Goal: Task Accomplishment & Management: Manage account settings

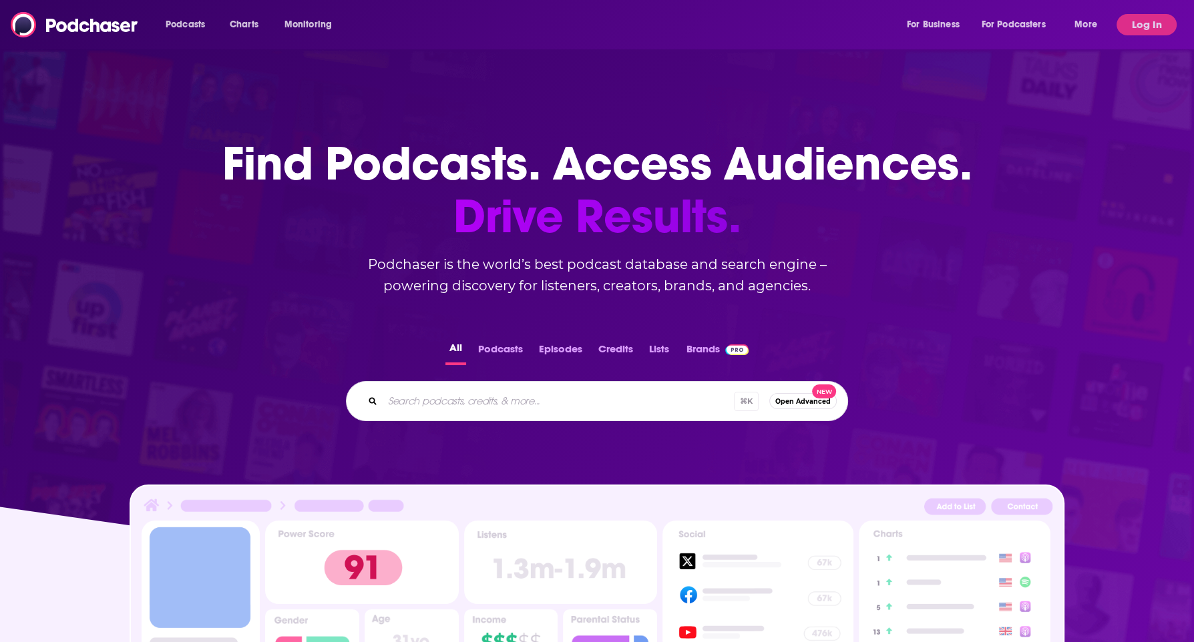
click at [934, 293] on div "Find Podcasts. Access Audiences. Drive Results. Podchaser is the world’s best p…" at bounding box center [597, 190] width 750 height 212
click at [1122, 25] on button "Log In" at bounding box center [1146, 24] width 60 height 21
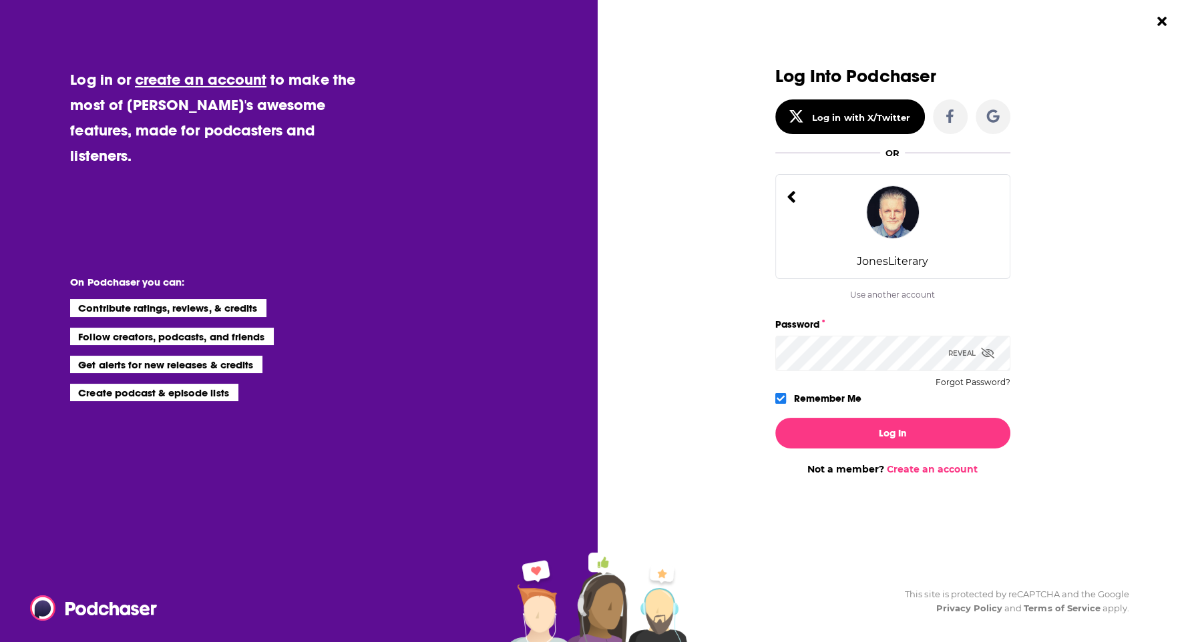
click at [991, 347] on span "Dialog" at bounding box center [987, 353] width 13 height 13
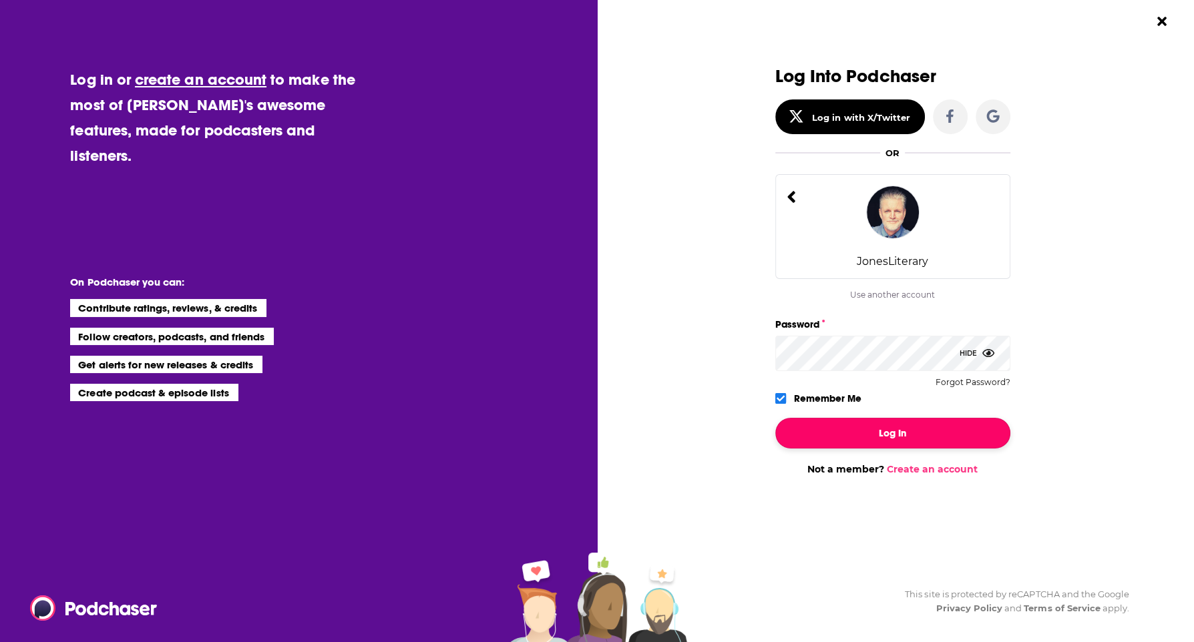
click at [809, 429] on button "Log In" at bounding box center [892, 433] width 235 height 31
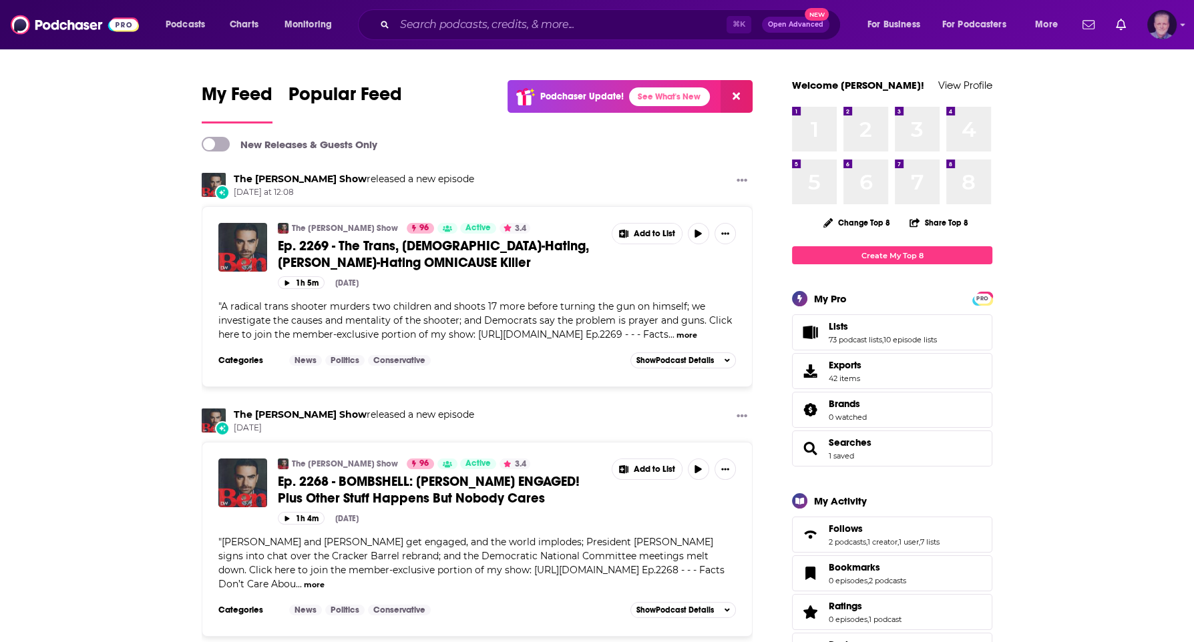
click at [1180, 18] on div "Show profile menu" at bounding box center [1182, 25] width 5 height 15
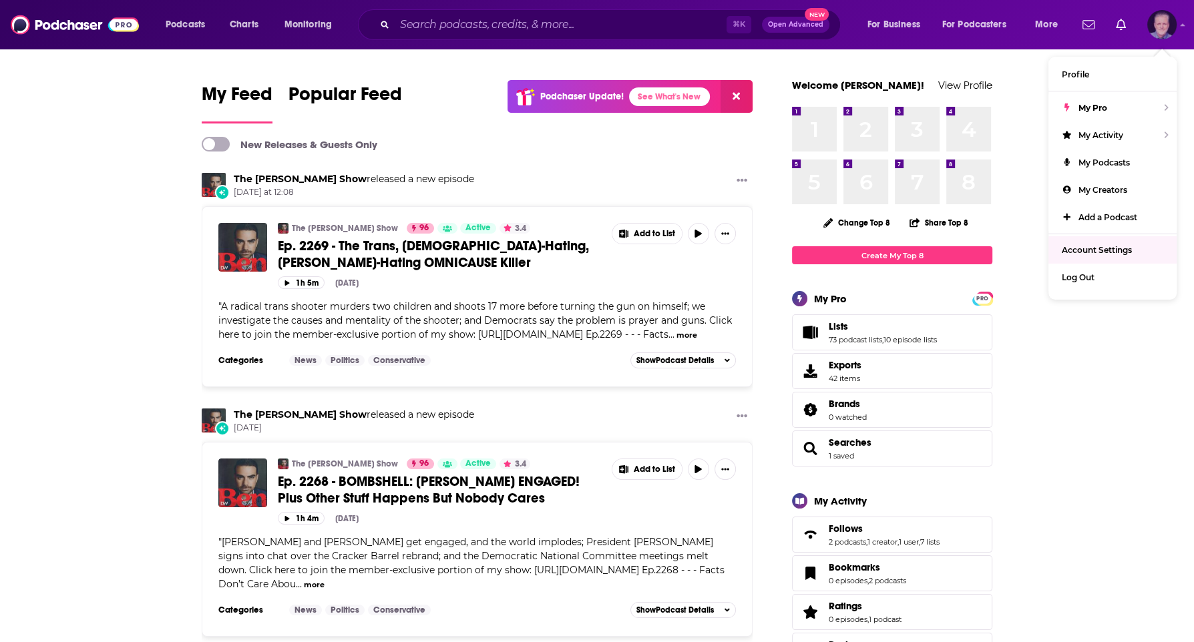
click at [1097, 242] on link "Account Settings" at bounding box center [1112, 249] width 128 height 27
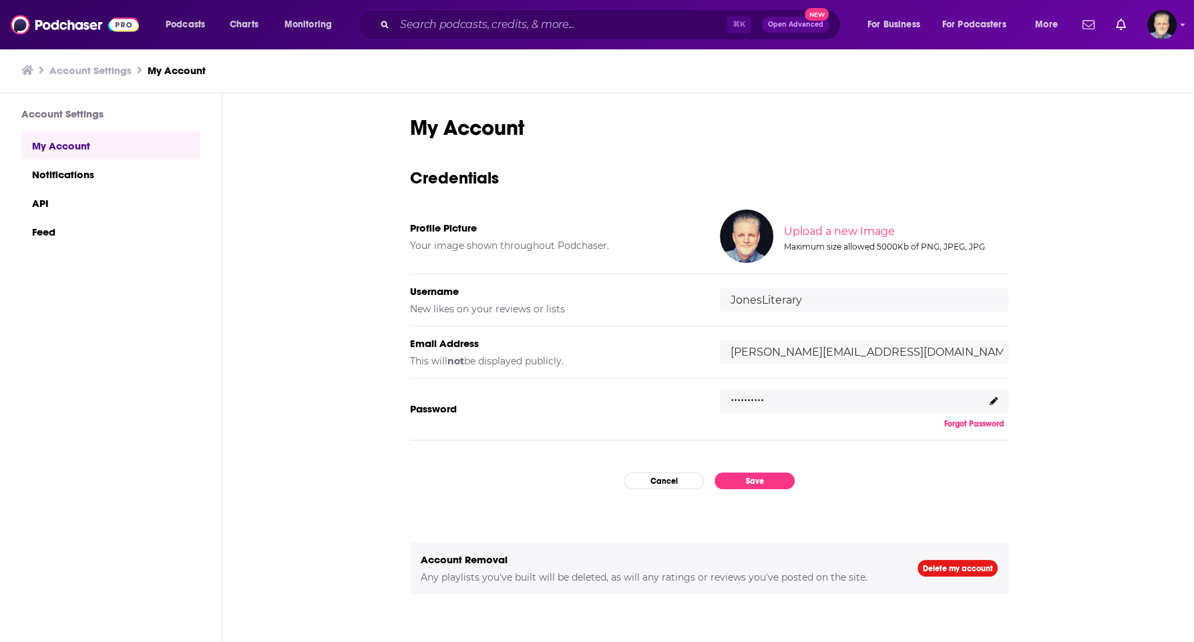
click at [997, 399] on icon at bounding box center [993, 401] width 8 height 8
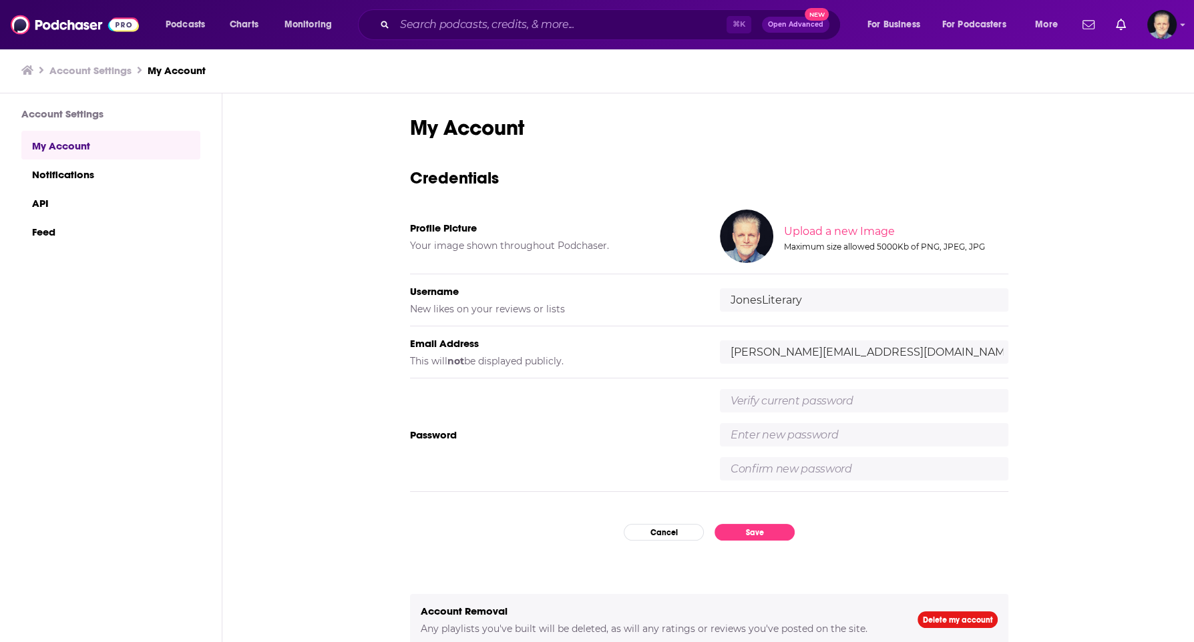
click at [907, 402] on input "text" at bounding box center [864, 400] width 288 height 23
paste input "J0n3ZL!+3r@ry="
type input "J0n3ZL!+3r@ry="
type input "JOneSLI+Er@RY$"
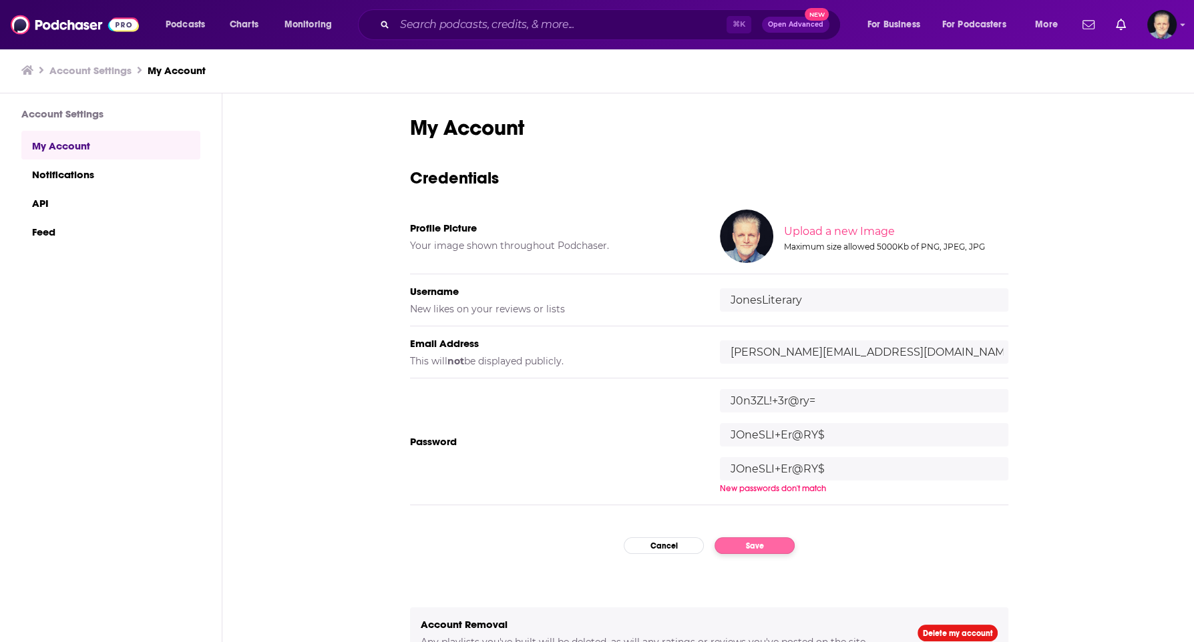
type input "JOneSLI+Er@RY$"
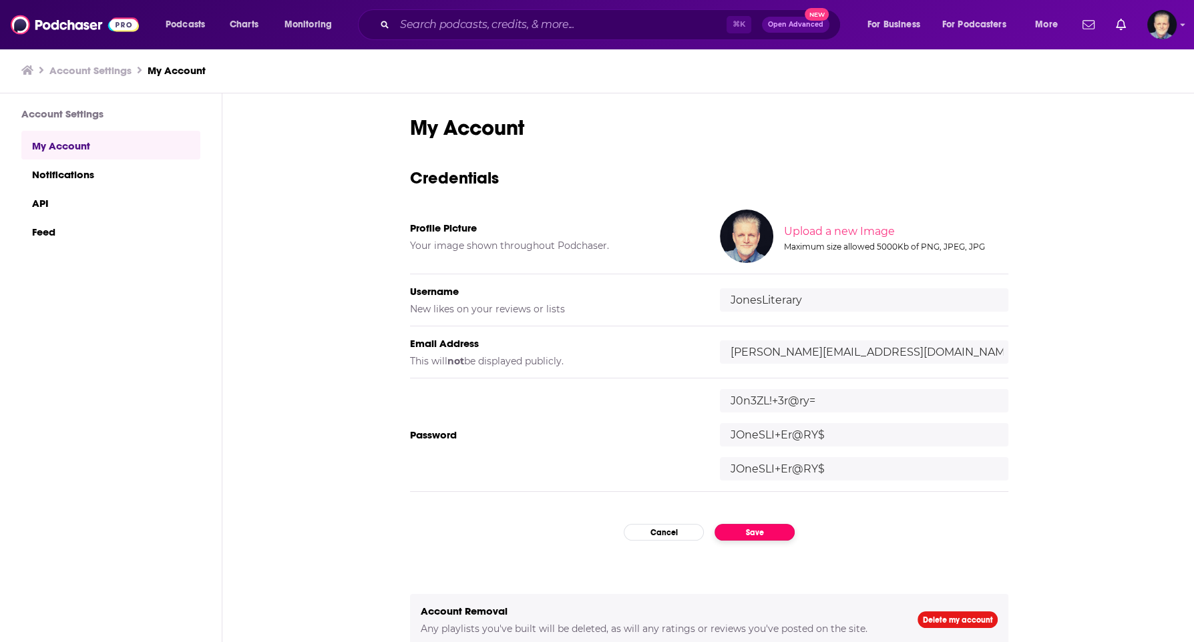
click at [778, 535] on button "Save" at bounding box center [754, 532] width 80 height 17
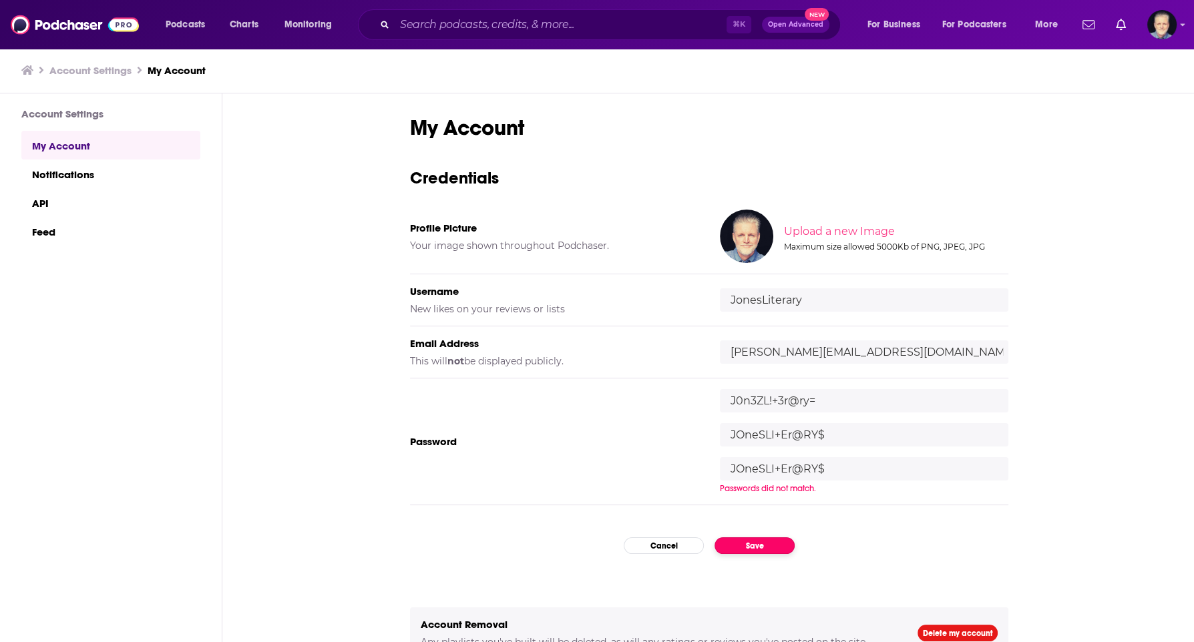
click at [765, 542] on button "Save" at bounding box center [754, 545] width 80 height 17
click at [855, 530] on div "My Account Credentials Profile Picture Your image shown throughout Podchaser. U…" at bounding box center [709, 390] width 598 height 550
click at [659, 540] on button "Cancel" at bounding box center [664, 545] width 80 height 17
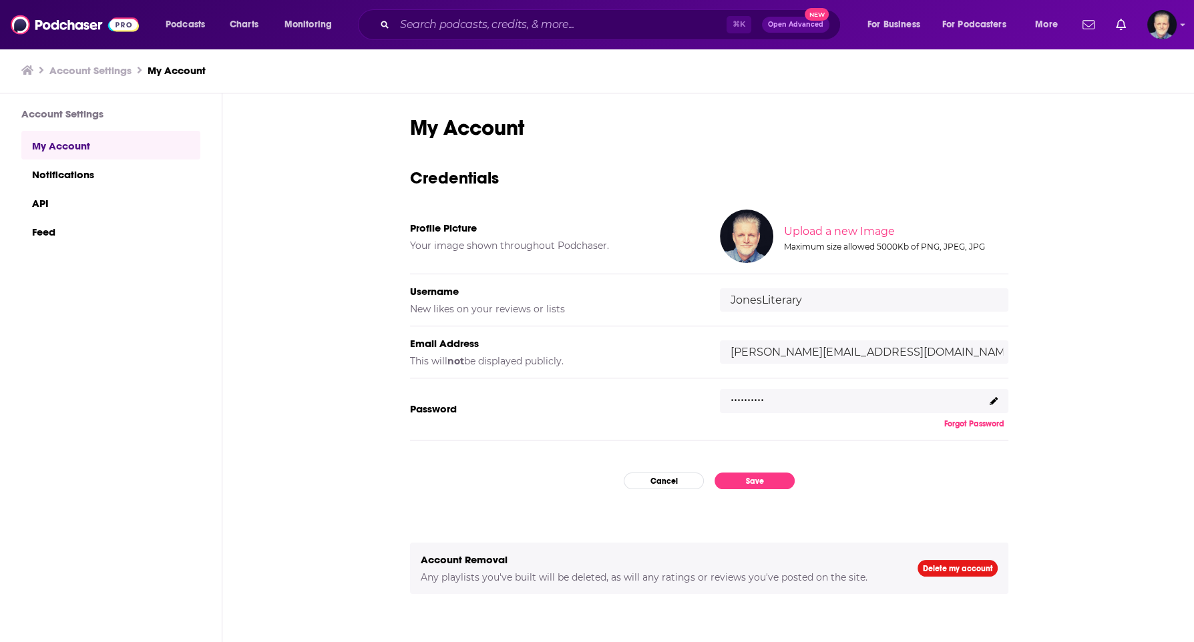
click at [971, 421] on button "Forgot Password" at bounding box center [974, 424] width 68 height 11
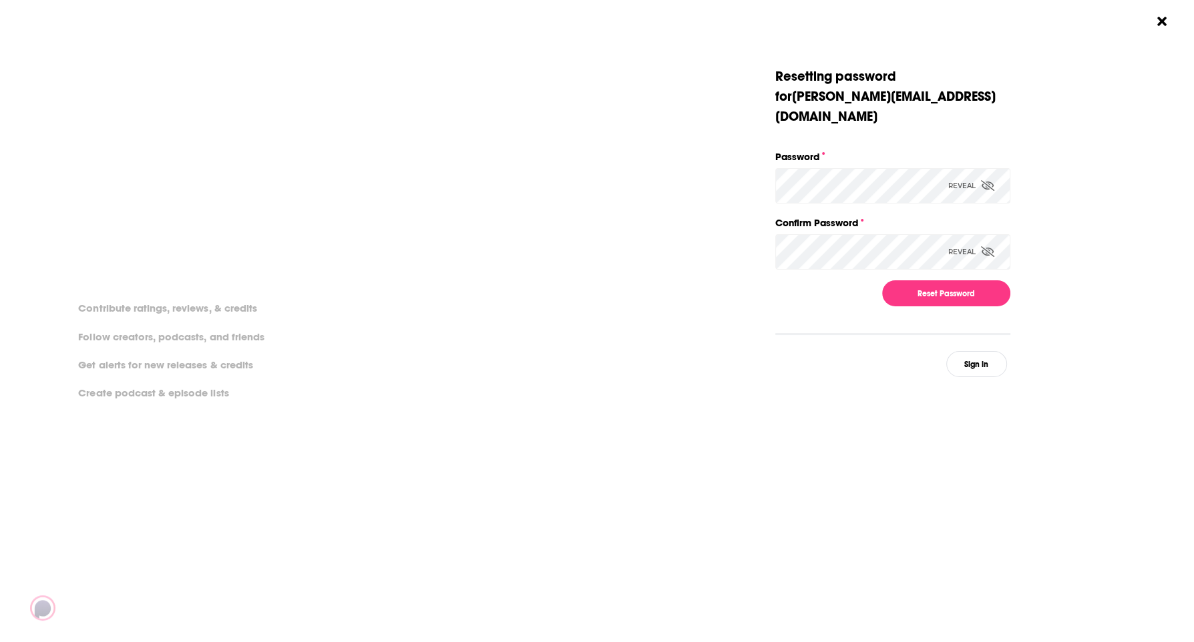
click at [989, 180] on icon "Dialog" at bounding box center [987, 185] width 13 height 11
click at [979, 234] on div "Reveal" at bounding box center [971, 251] width 46 height 35
click at [941, 280] on button "Reset Password" at bounding box center [946, 293] width 128 height 26
click at [1058, 250] on div "Dialog" at bounding box center [1127, 228] width 235 height 322
click at [951, 280] on button "Reset Password" at bounding box center [946, 293] width 128 height 26
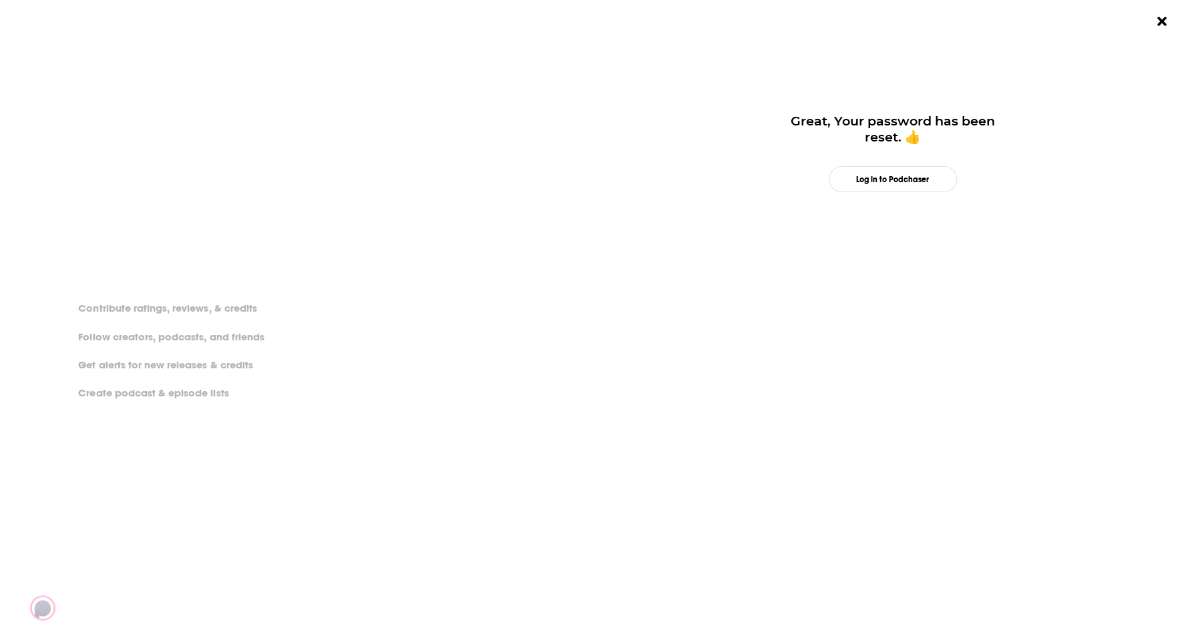
click at [748, 484] on div "Great, Your password has been reset. 👍 Log in to Podchaser" at bounding box center [901, 321] width 585 height 642
click at [931, 328] on div "Great, Your password has been reset. 👍 Log in to Podchaser" at bounding box center [901, 321] width 585 height 642
click at [897, 182] on button "Log in to Podchaser" at bounding box center [893, 179] width 128 height 26
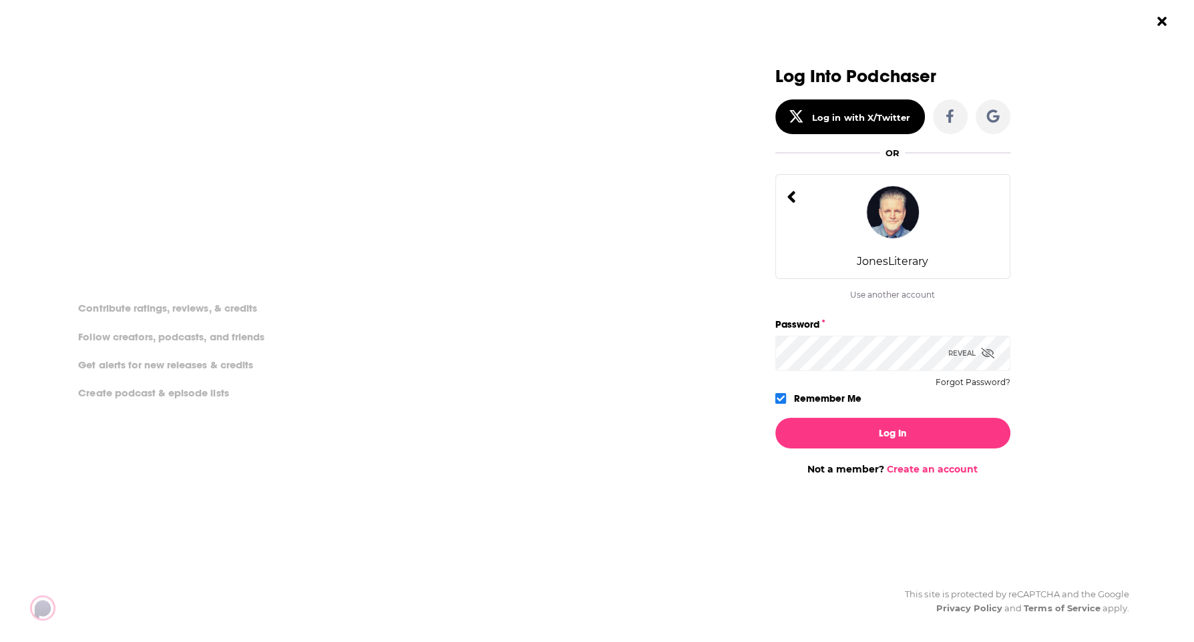
click at [962, 357] on div "Reveal" at bounding box center [971, 353] width 46 height 35
click at [962, 358] on div "Hide" at bounding box center [976, 353] width 35 height 35
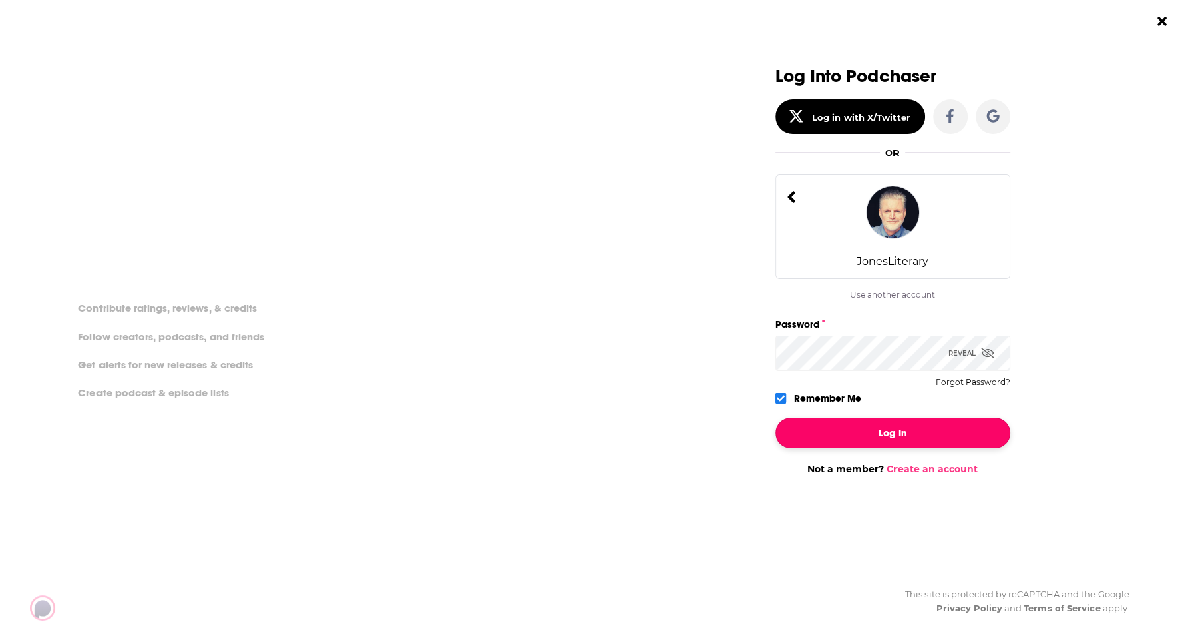
click at [891, 434] on button "Log In" at bounding box center [892, 433] width 235 height 31
